Goal: Information Seeking & Learning: Learn about a topic

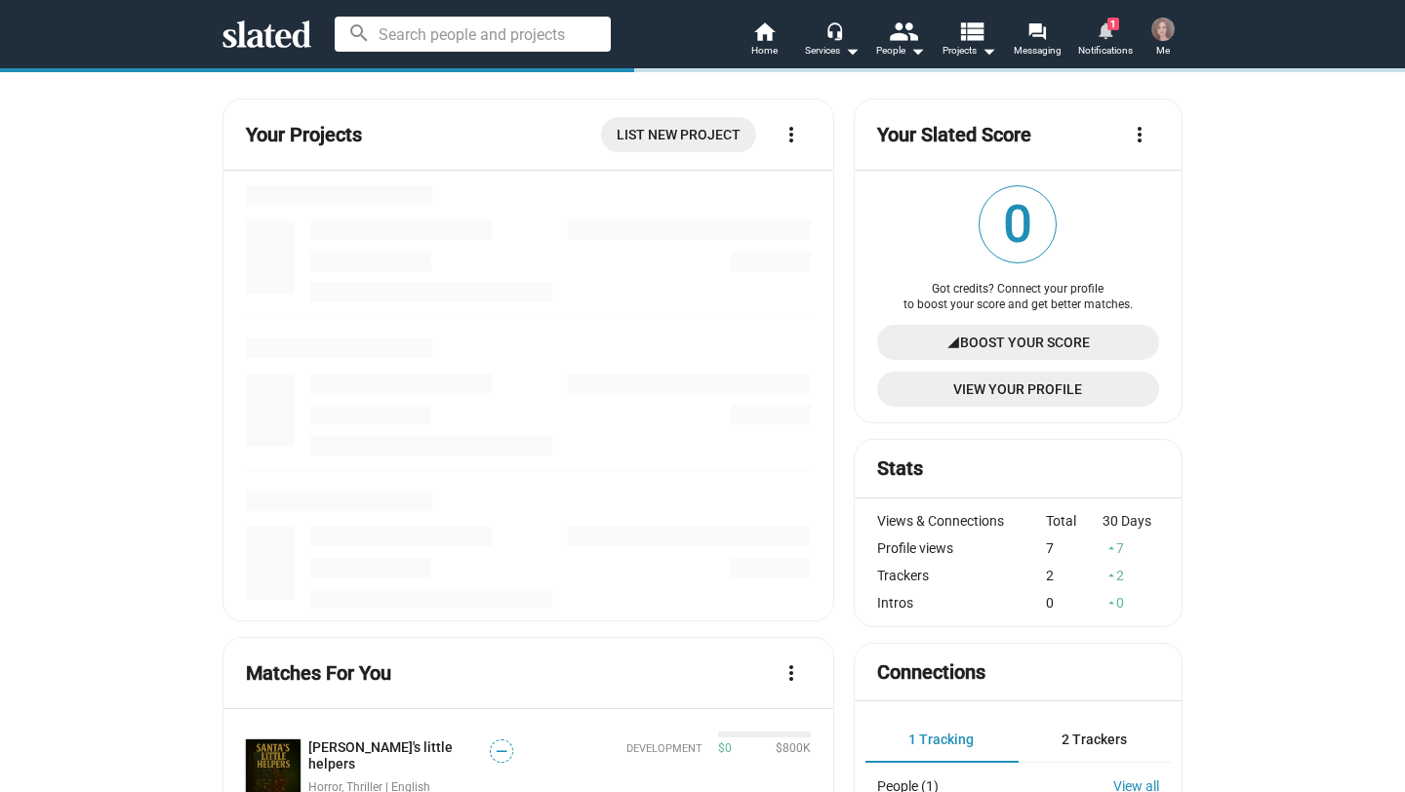
click at [1107, 37] on mat-icon "notifications" at bounding box center [1105, 29] width 19 height 19
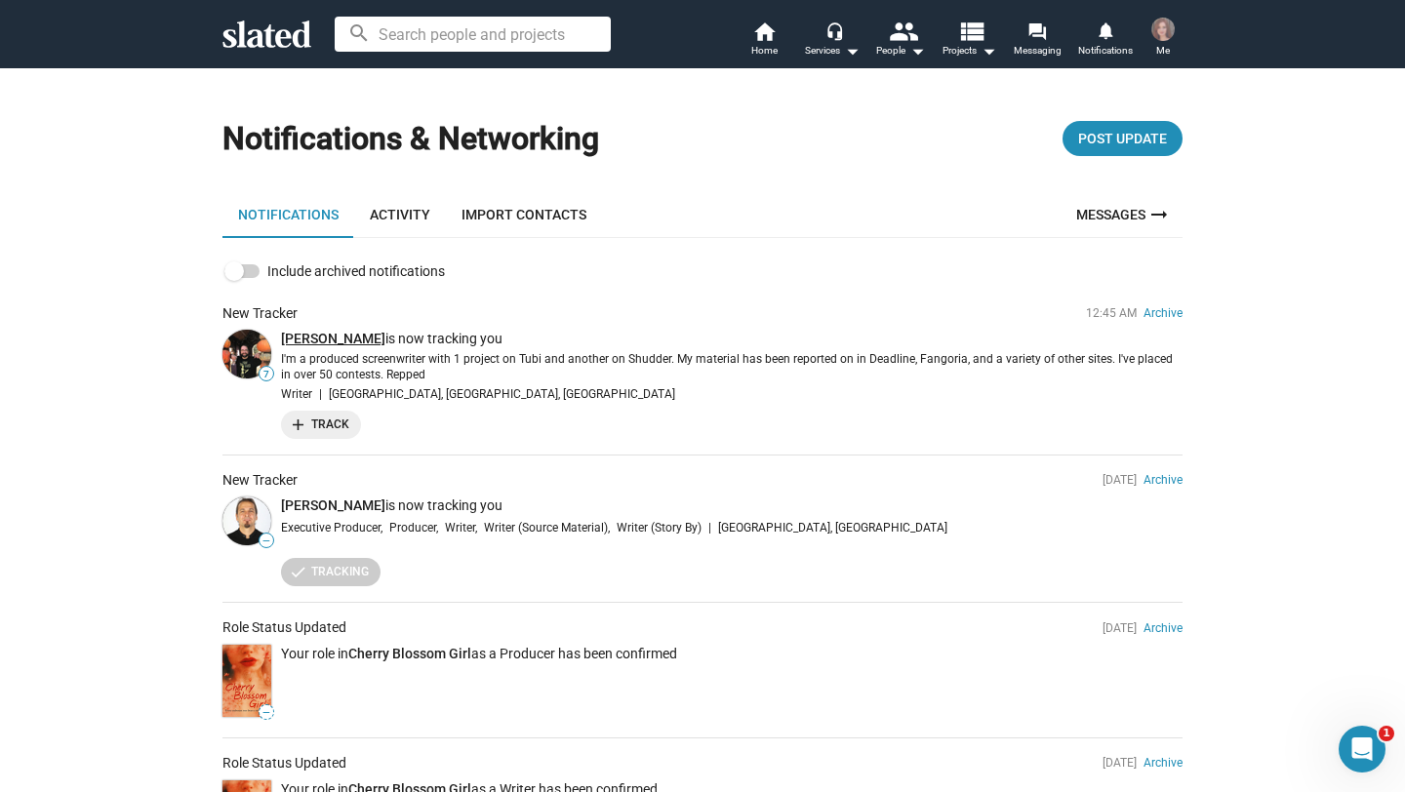
click at [340, 338] on link "[PERSON_NAME]" at bounding box center [333, 339] width 104 height 16
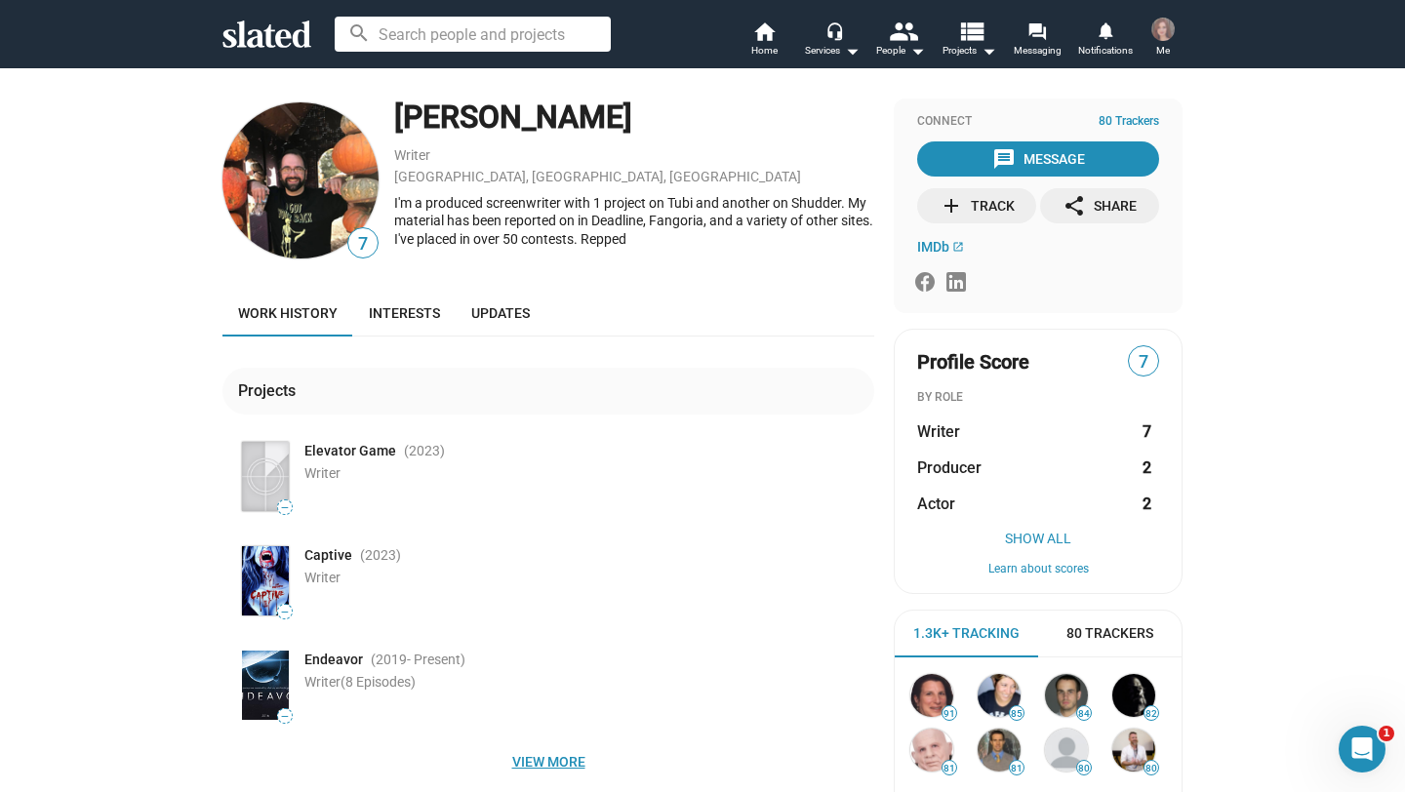
click at [531, 770] on span "View more" at bounding box center [548, 762] width 621 height 35
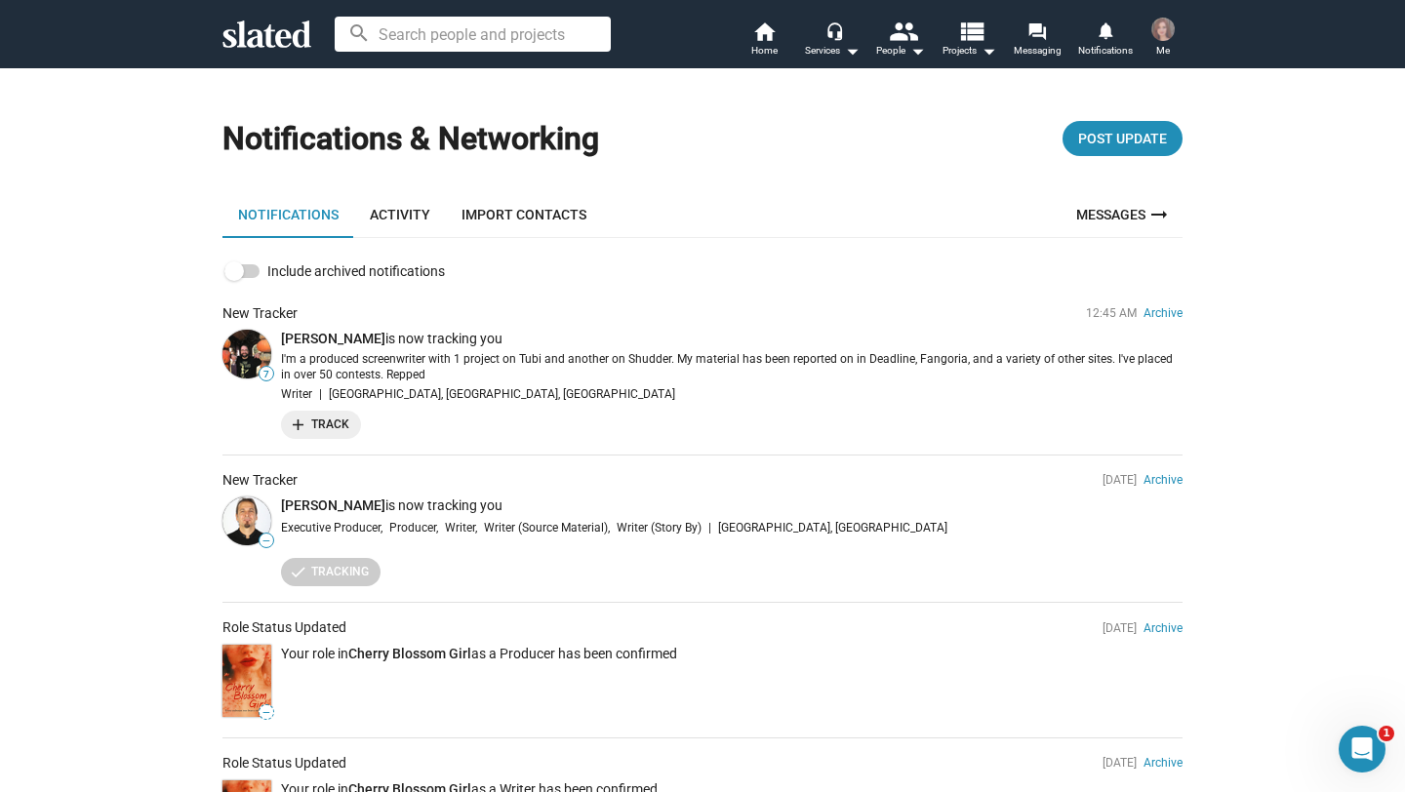
click at [255, 660] on img at bounding box center [246, 681] width 49 height 72
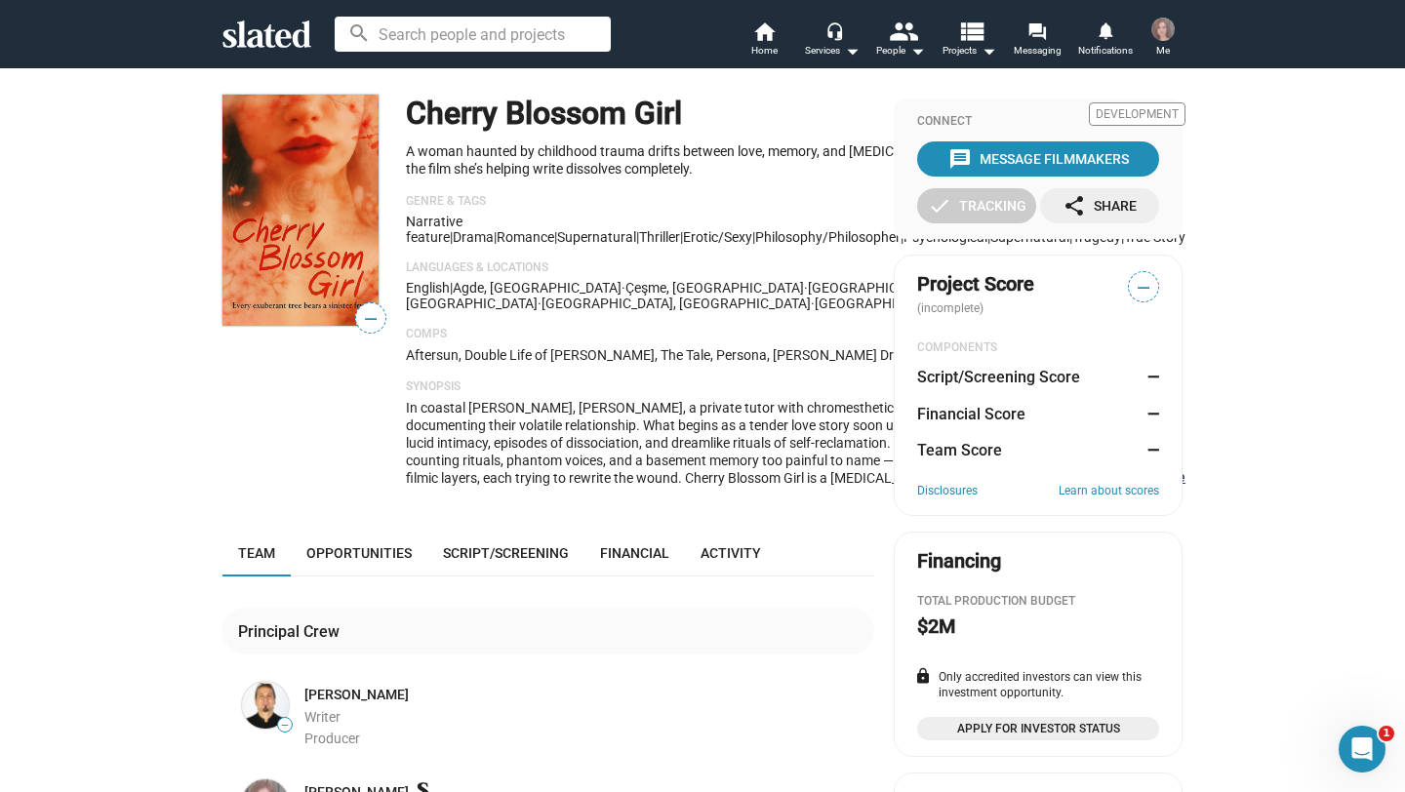
click at [1117, 486] on button "… Show More" at bounding box center [1151, 477] width 68 height 18
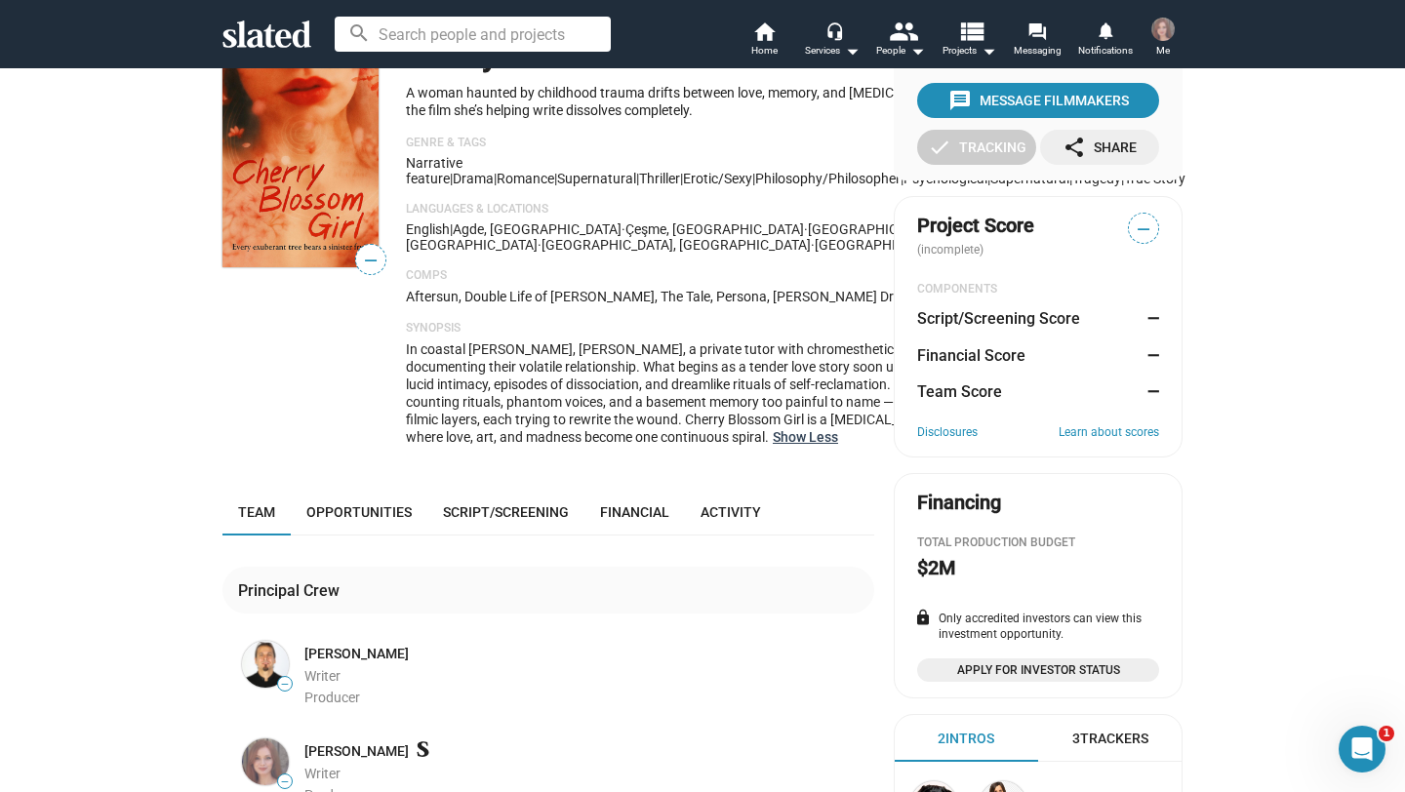
scroll to position [60, 0]
click at [114, 486] on div "— Cherry Blossom Girl Development A woman haunted by childhood trauma drifts be…" at bounding box center [702, 499] width 1405 height 982
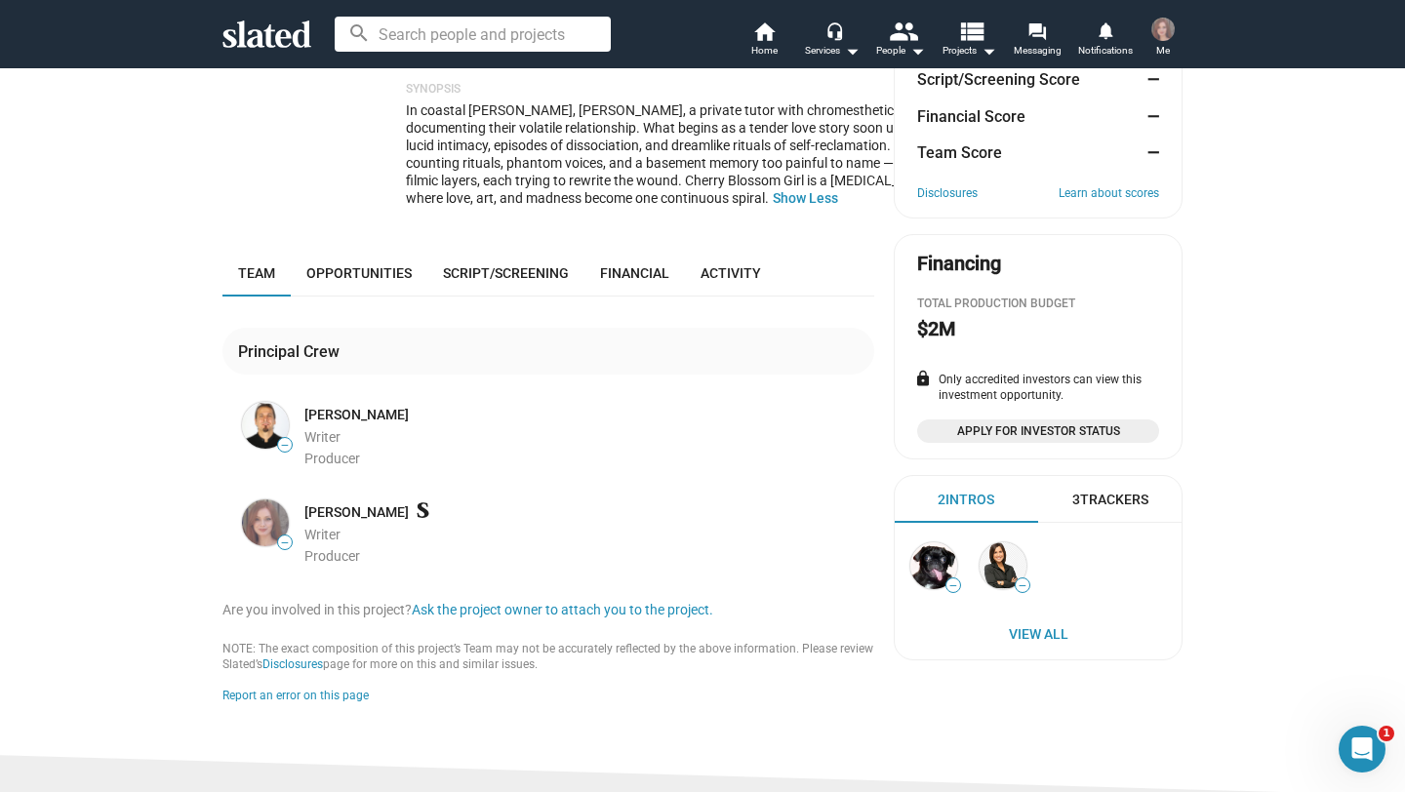
scroll to position [453, 0]
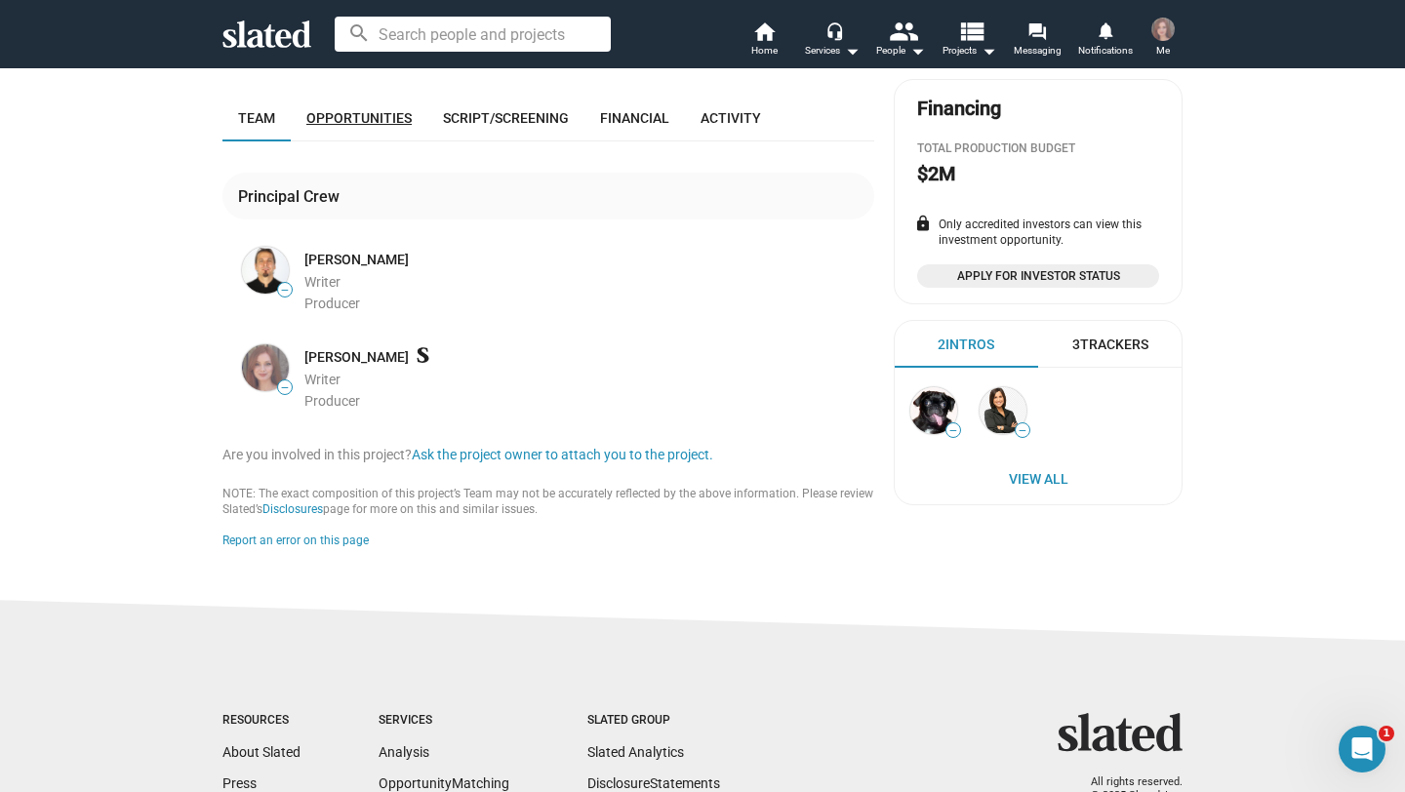
click at [399, 126] on span "Opportunities" at bounding box center [358, 118] width 105 height 16
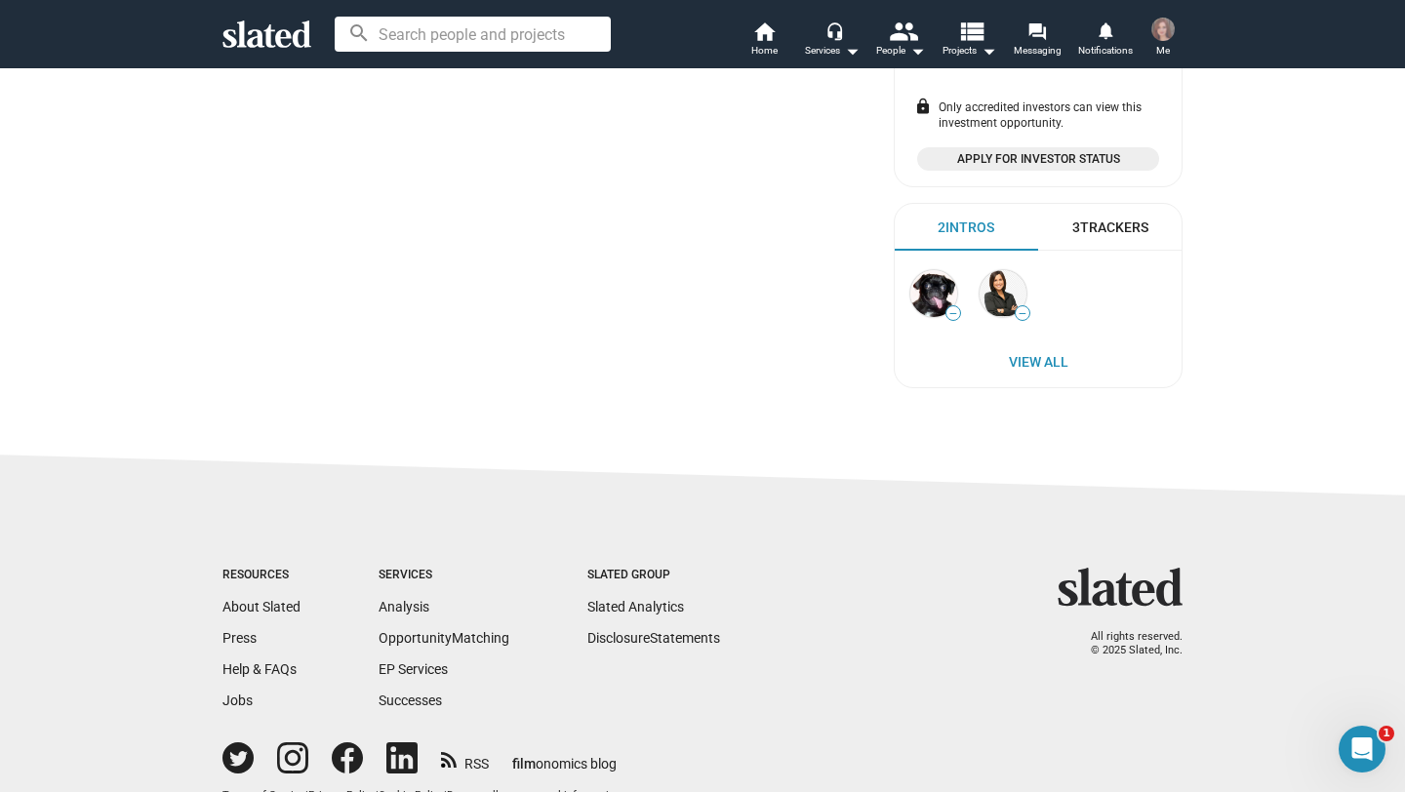
scroll to position [571, 0]
click at [518, 8] on span "Script/Screening" at bounding box center [506, 0] width 126 height 16
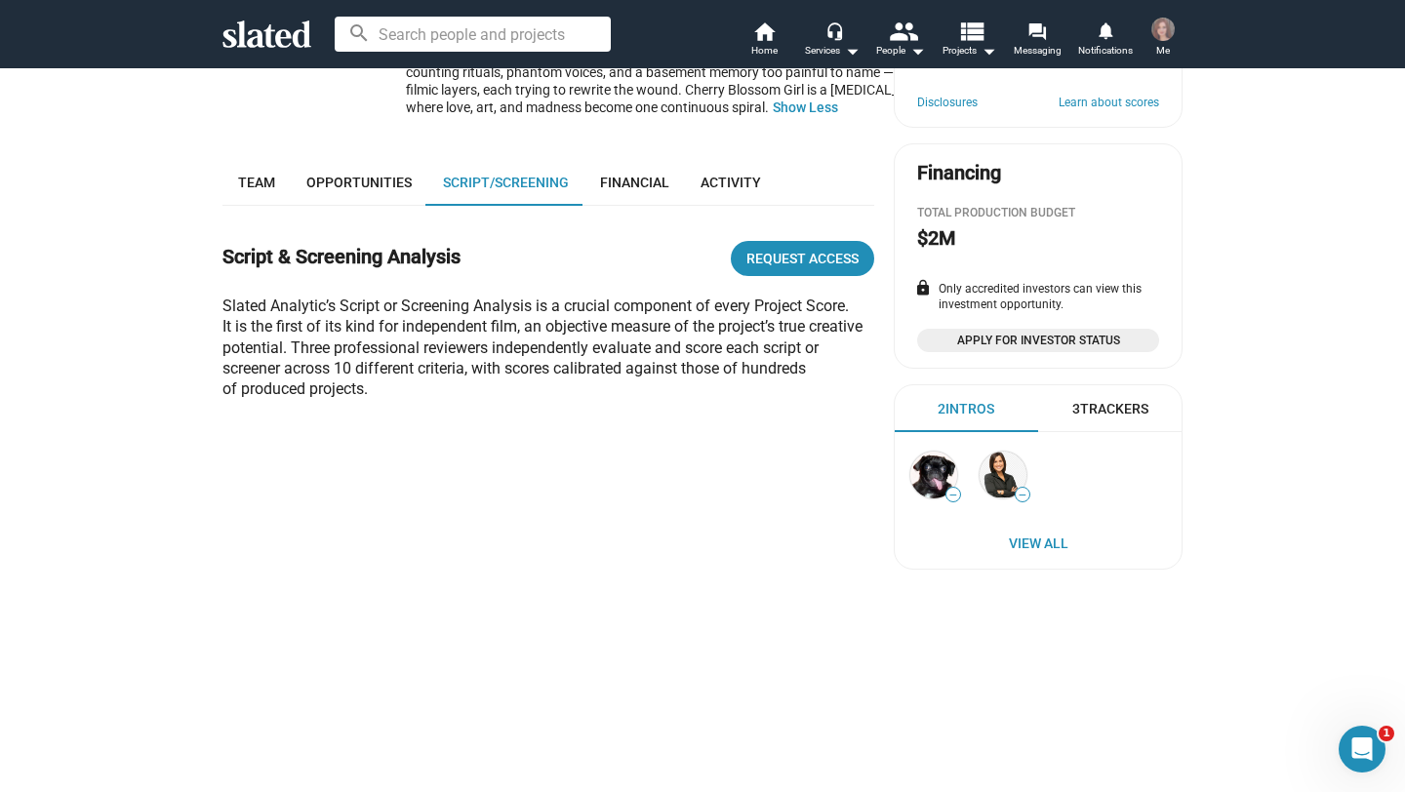
scroll to position [395, 0]
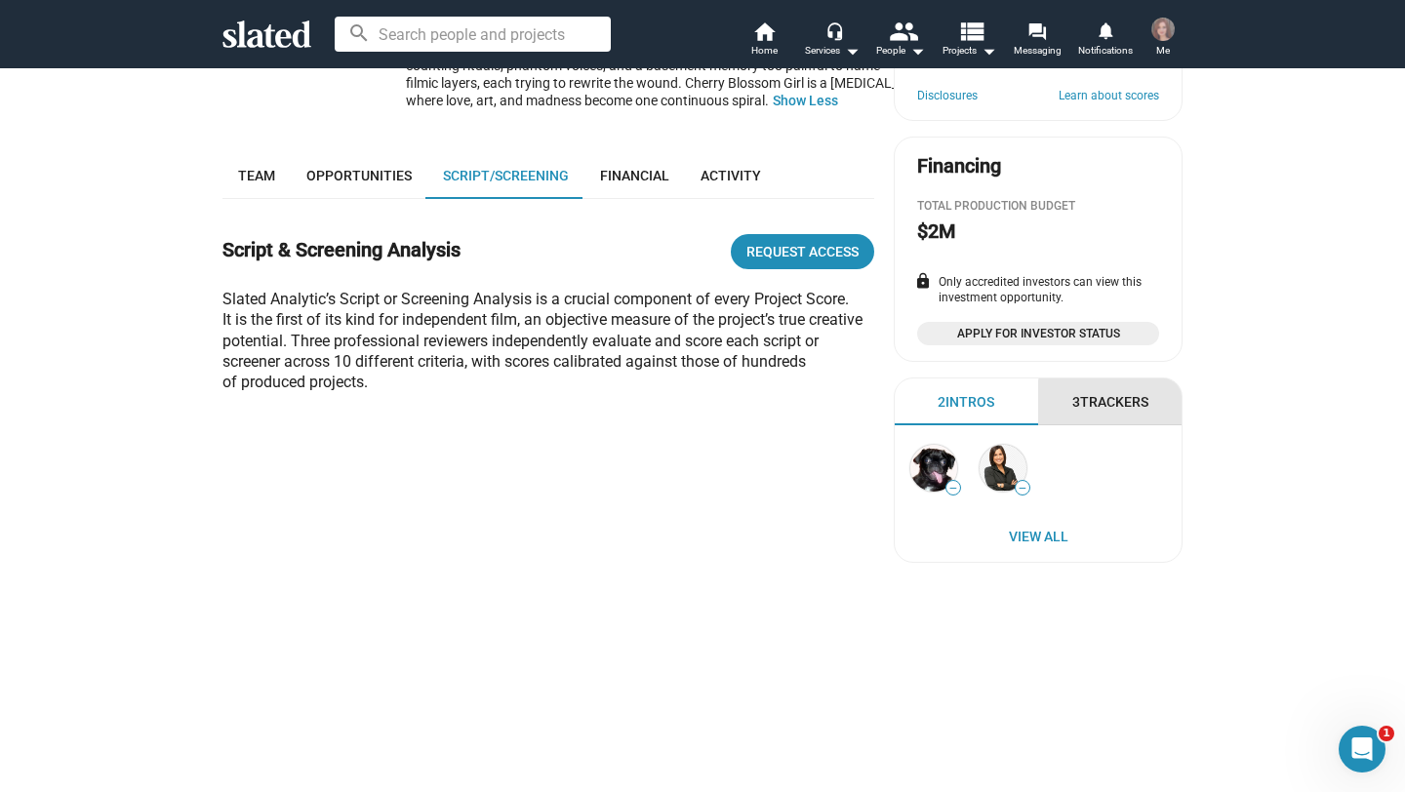
click at [1115, 408] on div "3 Trackers" at bounding box center [1110, 402] width 76 height 19
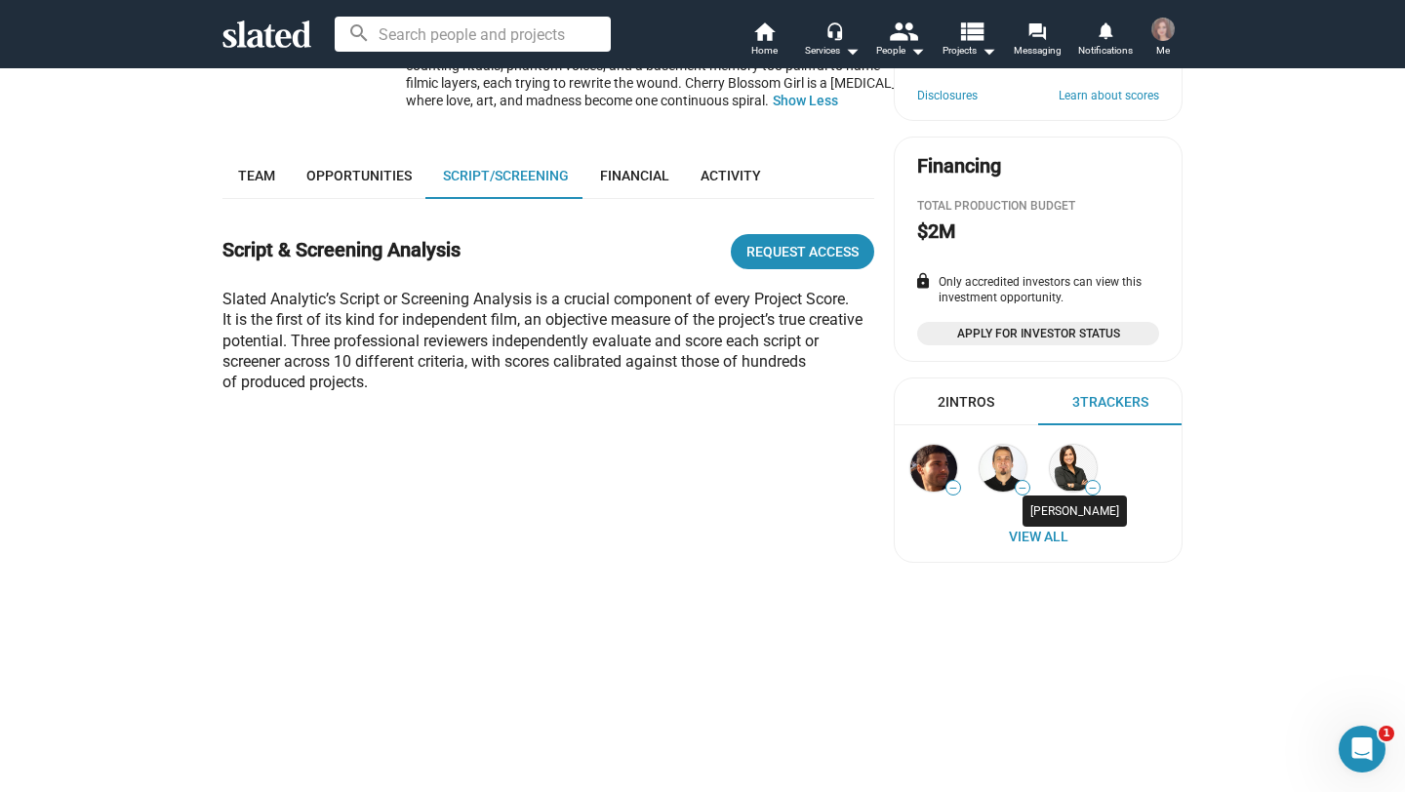
click at [1074, 466] on img at bounding box center [1073, 468] width 47 height 47
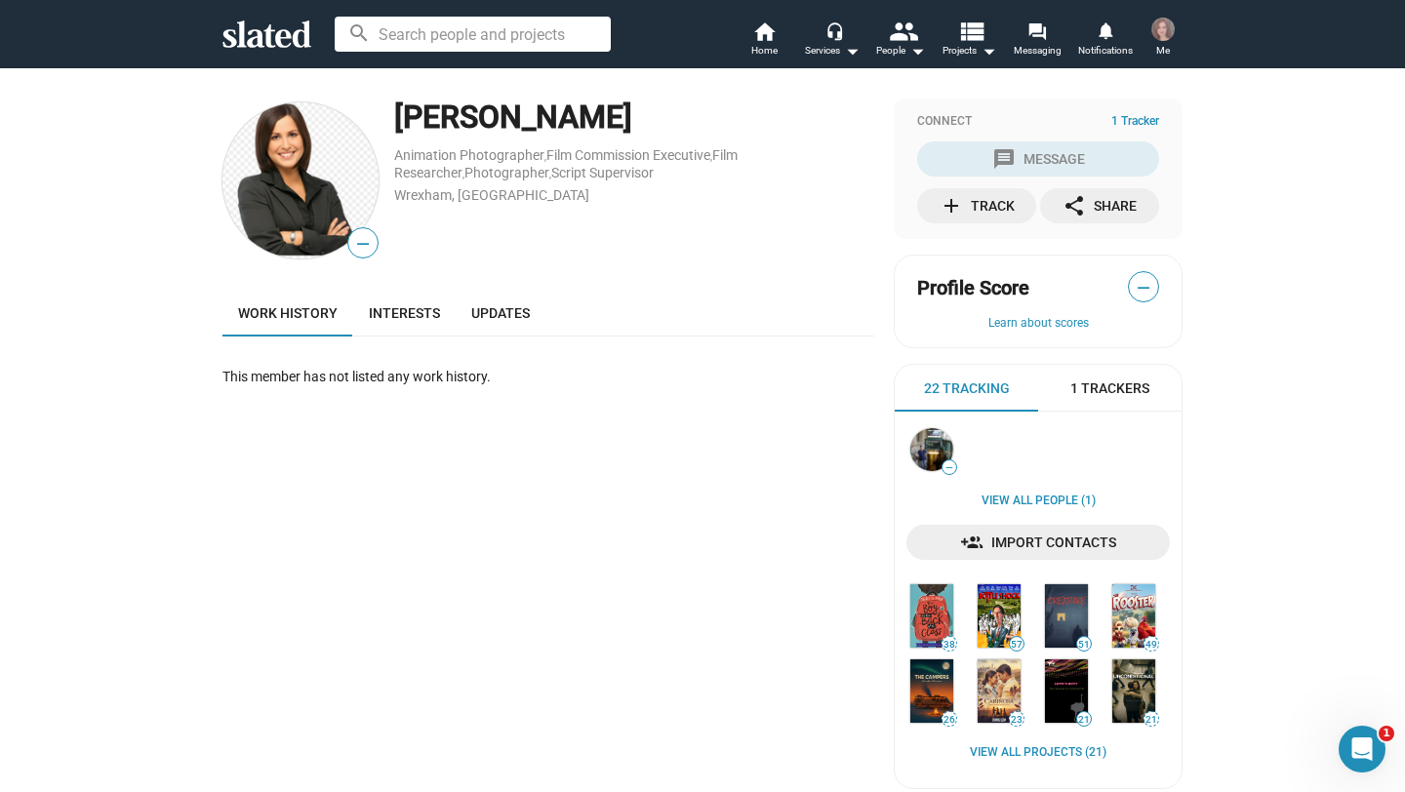
click at [283, 38] on icon at bounding box center [266, 33] width 89 height 27
